Goal: Task Accomplishment & Management: Manage account settings

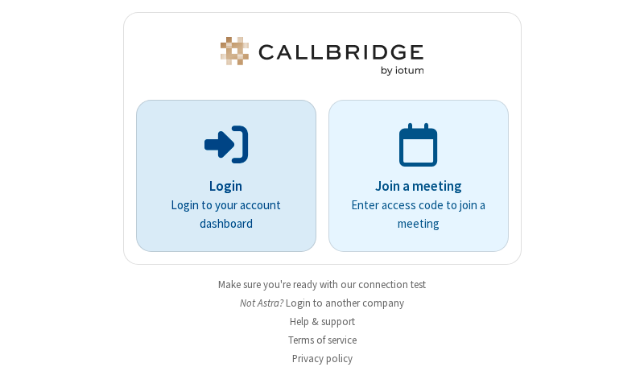
click at [220, 186] on p "Login" at bounding box center [226, 186] width 135 height 21
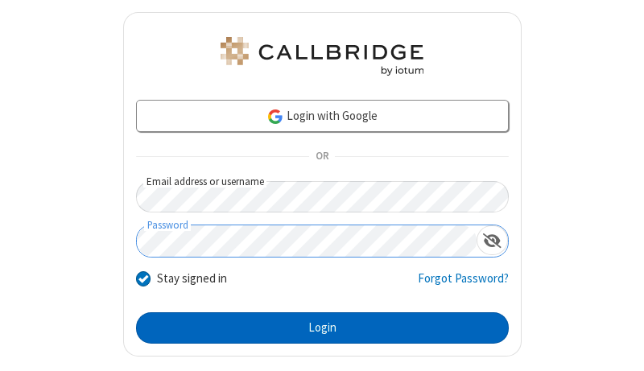
click at [315, 328] on button "Login" at bounding box center [322, 328] width 373 height 32
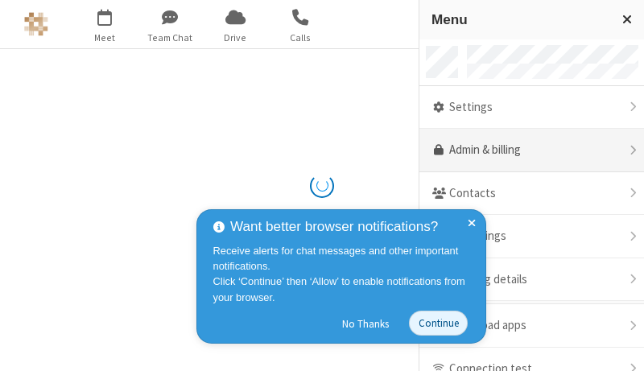
click at [525, 150] on link "Admin & billing" at bounding box center [531, 150] width 225 height 43
